Goal: Task Accomplishment & Management: Use online tool/utility

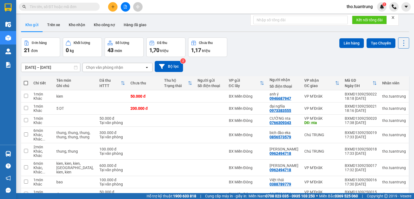
click at [25, 83] on span at bounding box center [26, 83] width 4 height 4
click at [26, 80] on input "checkbox" at bounding box center [26, 80] width 0 height 0
checkbox input "true"
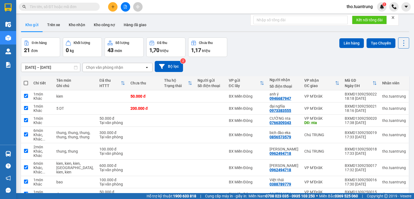
checkbox input "true"
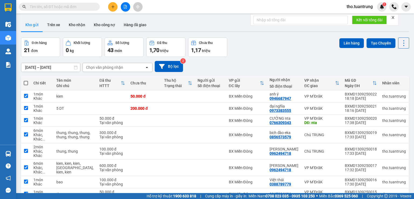
checkbox input "true"
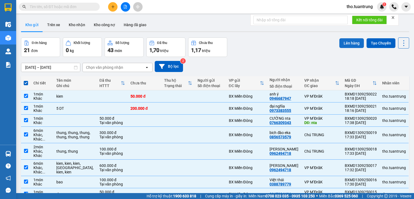
click at [352, 40] on button "Lên hàng" at bounding box center [352, 43] width 25 height 10
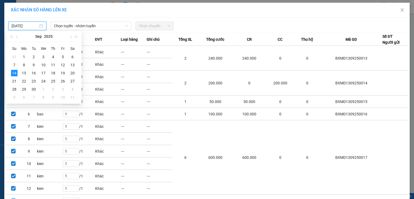
click at [28, 24] on input "[DATE]" at bounding box center [25, 26] width 27 height 6
click at [76, 65] on div "13" at bounding box center [72, 65] width 6 height 6
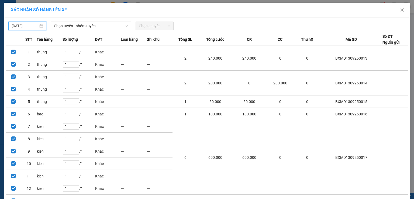
type input "[DATE]"
click at [84, 28] on span "Chọn tuyến - nhóm tuyến" at bounding box center [91, 26] width 74 height 8
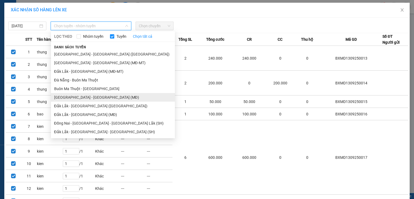
click at [93, 95] on li "[GEOGRAPHIC_DATA] - [GEOGRAPHIC_DATA] (MĐ)" at bounding box center [113, 97] width 124 height 9
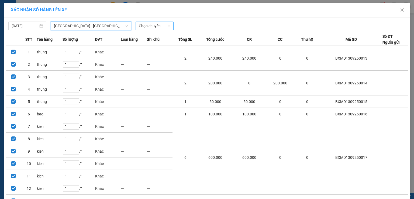
click at [152, 22] on span "Chọn chuyến" at bounding box center [155, 26] width 32 height 8
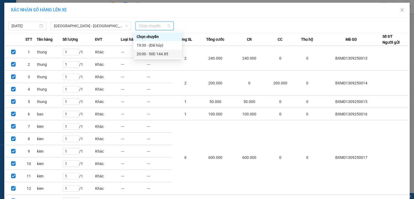
click at [155, 56] on div "20:00 - 50E-144.85" at bounding box center [158, 54] width 42 height 6
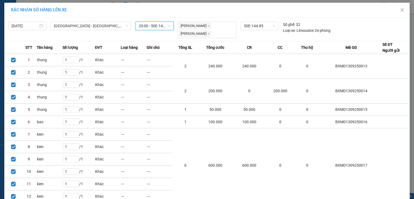
scroll to position [175, 0]
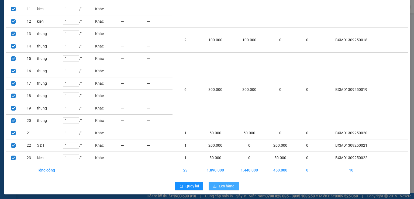
click at [221, 183] on span "Lên hàng" at bounding box center [227, 186] width 16 height 6
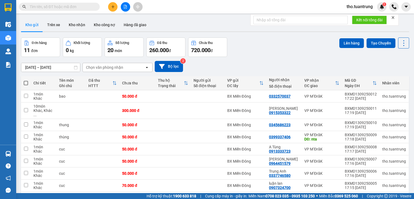
click at [25, 82] on span at bounding box center [26, 83] width 4 height 4
click at [26, 80] on input "checkbox" at bounding box center [26, 80] width 0 height 0
checkbox input "true"
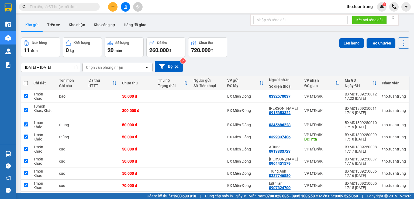
checkbox input "true"
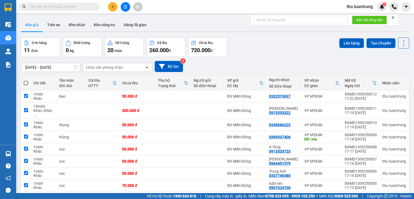
checkbox input "true"
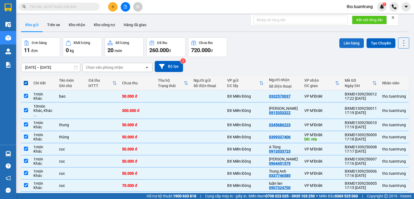
click at [345, 46] on button "Lên hàng" at bounding box center [352, 43] width 25 height 10
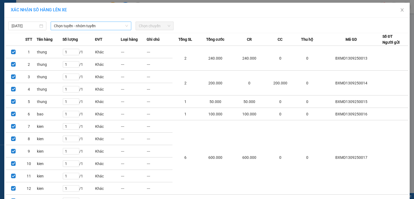
click at [73, 24] on span "Chọn tuyến - nhóm tuyến" at bounding box center [91, 26] width 74 height 8
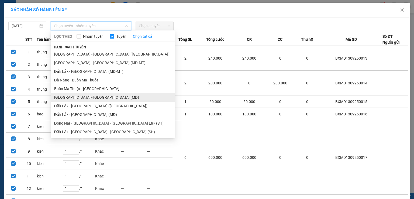
click at [81, 98] on li "[GEOGRAPHIC_DATA] - [GEOGRAPHIC_DATA] (MĐ)" at bounding box center [113, 97] width 124 height 9
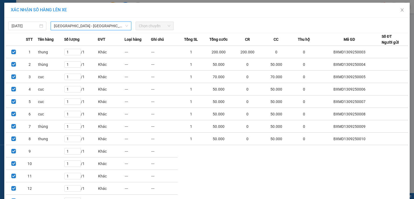
click at [149, 24] on span "Chọn chuyến" at bounding box center [155, 26] width 32 height 8
click at [156, 27] on span "Chọn chuyến" at bounding box center [155, 26] width 32 height 8
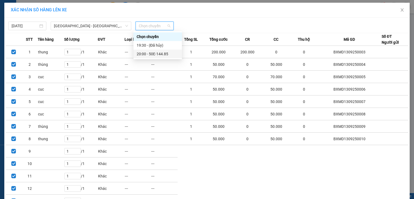
click at [159, 54] on div "20:00 - 50E-144.85" at bounding box center [158, 54] width 42 height 6
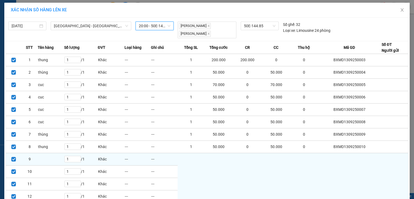
scroll to position [126, 0]
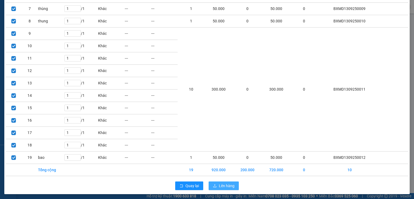
click at [223, 184] on span "Lên hàng" at bounding box center [227, 186] width 16 height 6
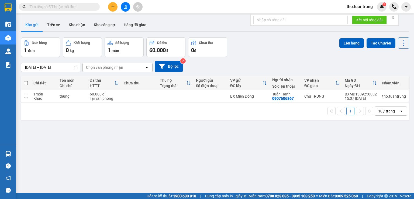
click at [25, 82] on span at bounding box center [26, 83] width 4 height 4
click at [26, 80] on input "checkbox" at bounding box center [26, 80] width 0 height 0
checkbox input "true"
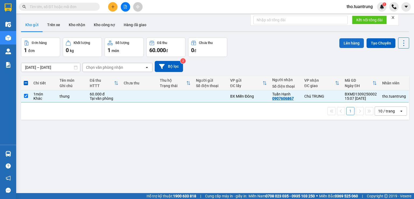
click at [347, 40] on button "Lên hàng" at bounding box center [352, 43] width 25 height 10
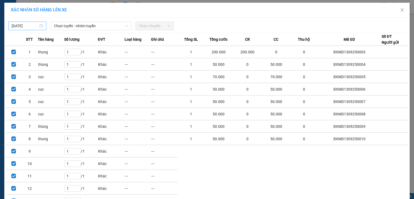
click at [30, 25] on input "[DATE]" at bounding box center [25, 26] width 27 height 6
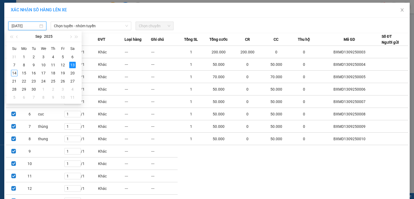
type input "[DATE]"
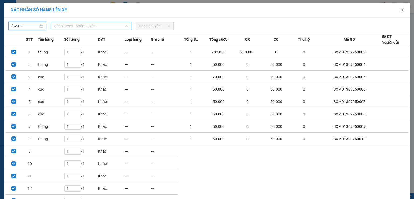
click at [104, 27] on span "Chọn tuyến - nhóm tuyến" at bounding box center [91, 26] width 74 height 8
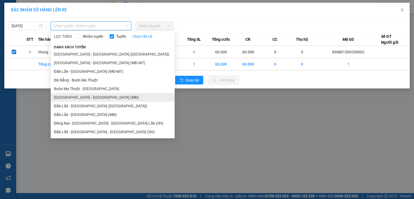
click at [88, 97] on li "[GEOGRAPHIC_DATA] - [GEOGRAPHIC_DATA] (MĐ)" at bounding box center [113, 97] width 124 height 9
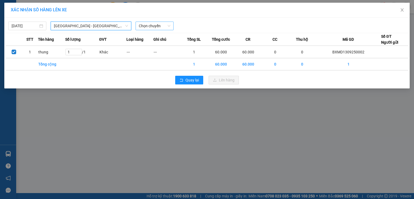
click at [149, 27] on span "Chọn chuyến" at bounding box center [155, 26] width 32 height 8
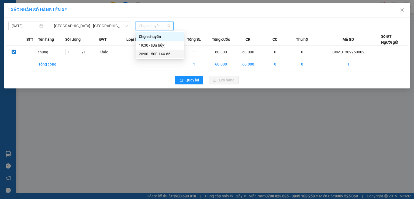
click at [156, 52] on div "20:00 - 50E-144.85" at bounding box center [160, 54] width 42 height 6
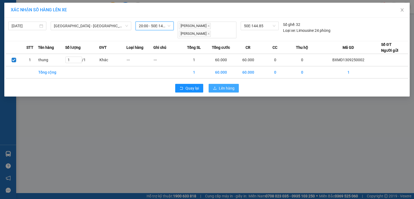
click at [228, 86] on span "Lên hàng" at bounding box center [227, 88] width 16 height 6
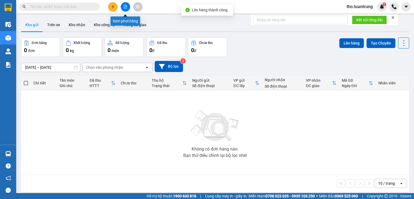
click at [126, 4] on button at bounding box center [125, 6] width 9 height 9
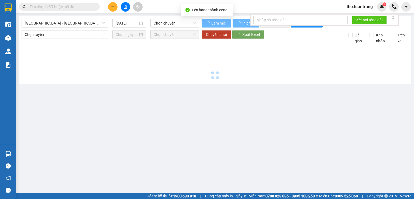
type input "[DATE]"
click at [63, 19] on div "[GEOGRAPHIC_DATA] - [GEOGRAPHIC_DATA] ([GEOGRAPHIC_DATA]) [DATE] Chọn chuyến Là…" at bounding box center [215, 50] width 393 height 68
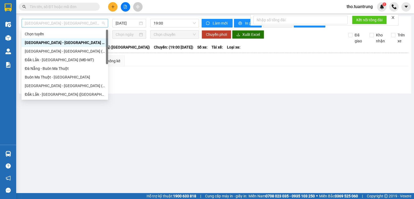
click at [70, 22] on span "[GEOGRAPHIC_DATA] - [GEOGRAPHIC_DATA] ([GEOGRAPHIC_DATA])" at bounding box center [65, 23] width 80 height 8
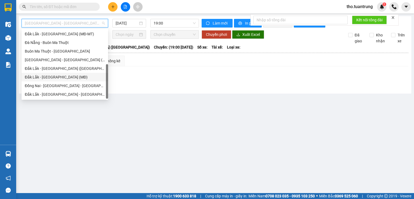
click at [60, 77] on div "Đắk Lắk - [GEOGRAPHIC_DATA] (MĐ)" at bounding box center [65, 77] width 80 height 6
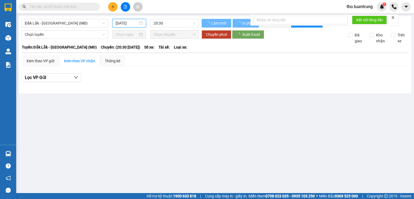
click at [133, 25] on input "[DATE]" at bounding box center [127, 23] width 22 height 6
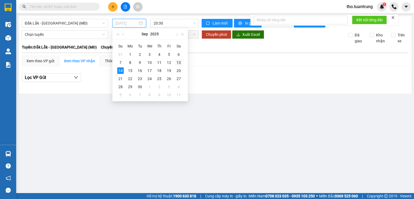
click at [182, 61] on td "13" at bounding box center [179, 63] width 10 height 8
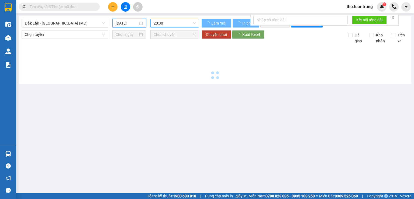
type input "[DATE]"
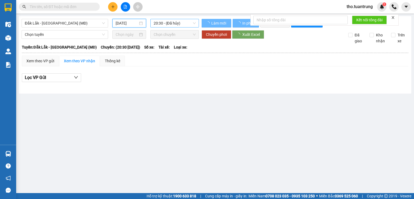
click at [177, 22] on span "20:30 - (Đã hủy)" at bounding box center [175, 23] width 42 height 8
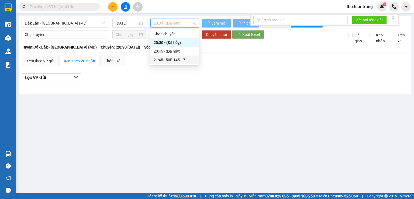
click at [179, 59] on div "21:45 - 50E-145.17" at bounding box center [175, 60] width 42 height 6
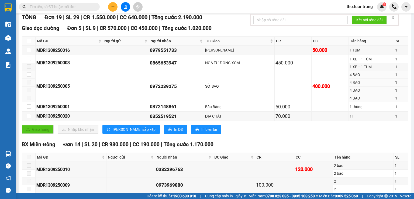
scroll to position [241, 0]
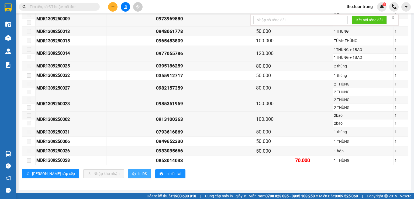
click at [128, 172] on button "In DS" at bounding box center [139, 173] width 23 height 9
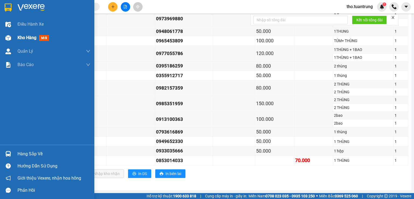
click at [14, 37] on div "Kho hàng mới" at bounding box center [47, 37] width 94 height 13
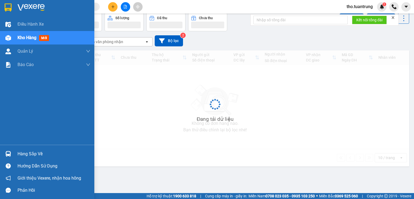
scroll to position [25, 0]
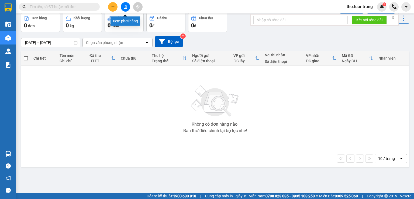
click at [131, 6] on div at bounding box center [125, 6] width 40 height 9
click at [127, 6] on icon "file-add" at bounding box center [125, 7] width 3 height 4
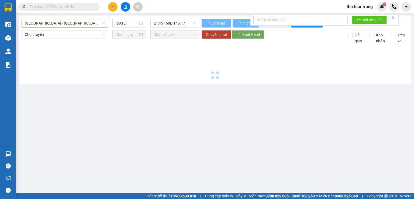
click at [81, 25] on span "[GEOGRAPHIC_DATA] - [GEOGRAPHIC_DATA] ([GEOGRAPHIC_DATA])" at bounding box center [65, 23] width 80 height 8
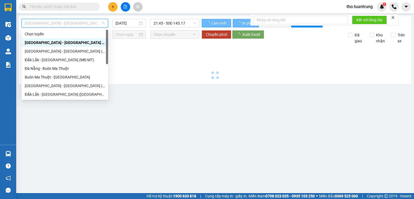
type input "[DATE]"
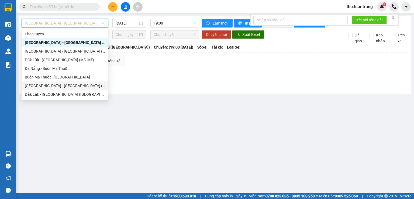
scroll to position [26, 0]
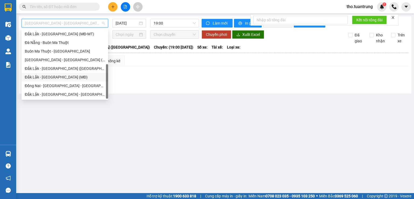
click at [60, 80] on div "Đắk Lắk - [GEOGRAPHIC_DATA] (MĐ)" at bounding box center [65, 77] width 80 height 6
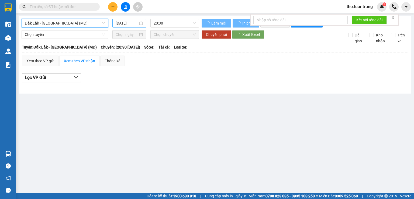
click at [132, 21] on input "[DATE]" at bounding box center [127, 23] width 22 height 6
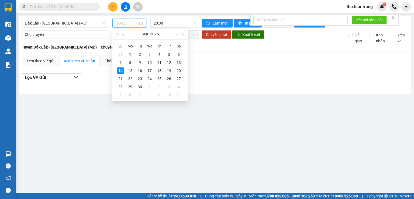
click at [179, 63] on div "13" at bounding box center [179, 62] width 6 height 6
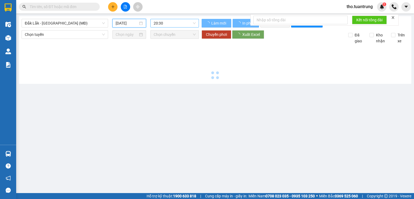
type input "[DATE]"
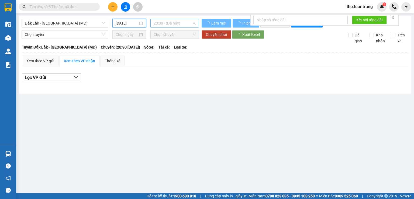
click at [176, 23] on span "20:30 - (Đã hủy)" at bounding box center [175, 23] width 42 height 8
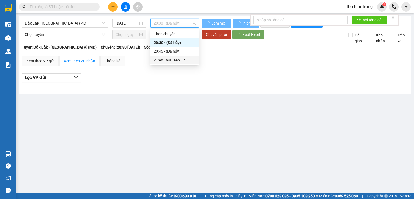
click at [174, 57] on div "21:45 - 50E-145.17" at bounding box center [174, 60] width 49 height 9
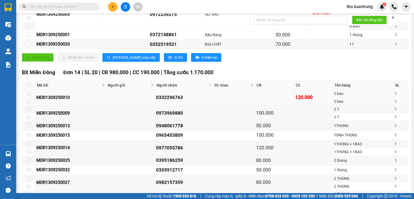
scroll to position [72, 0]
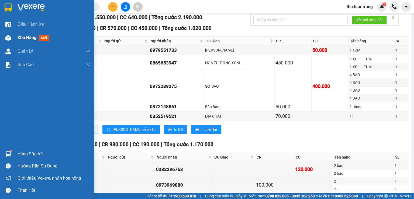
drag, startPoint x: 9, startPoint y: 33, endPoint x: 40, endPoint y: 5, distance: 41.6
click at [9, 33] on div at bounding box center [8, 37] width 9 height 9
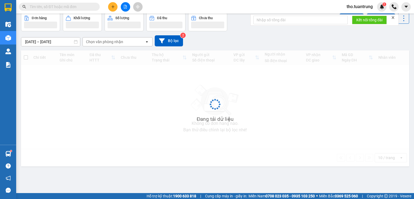
scroll to position [25, 0]
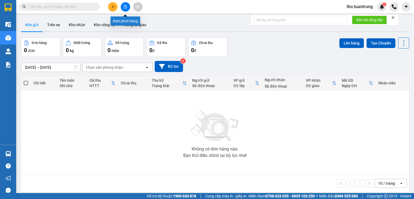
click at [126, 8] on icon "file-add" at bounding box center [125, 7] width 3 height 4
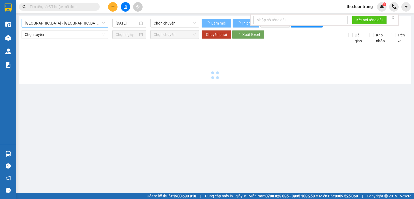
type input "[DATE]"
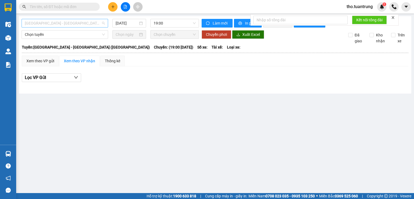
click at [60, 22] on span "[GEOGRAPHIC_DATA] - [GEOGRAPHIC_DATA] ([GEOGRAPHIC_DATA])" at bounding box center [65, 23] width 80 height 8
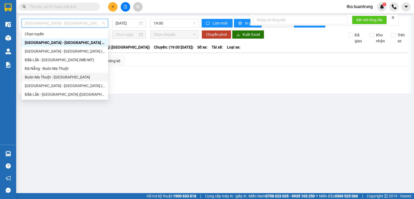
scroll to position [26, 0]
